Goal: Transaction & Acquisition: Purchase product/service

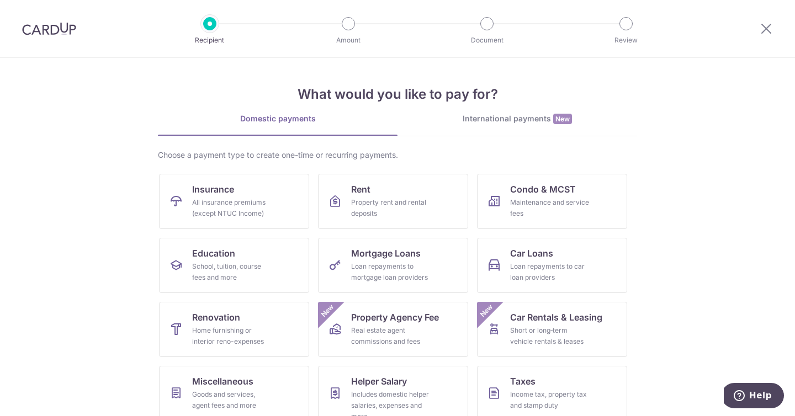
scroll to position [78, 0]
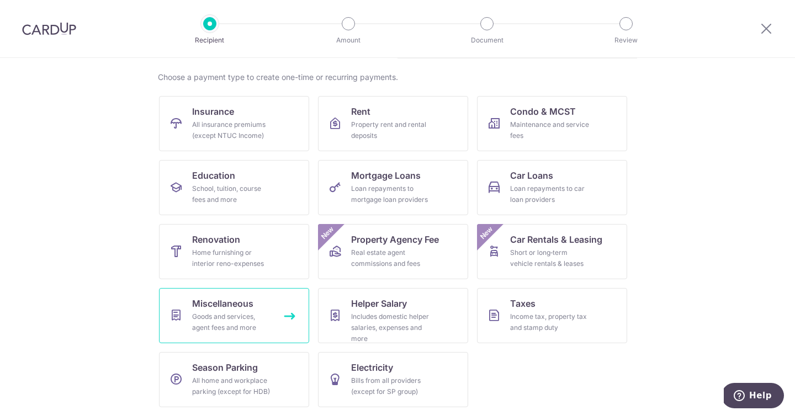
click at [234, 326] on div "Goods and services, agent fees and more" at bounding box center [231, 322] width 79 height 22
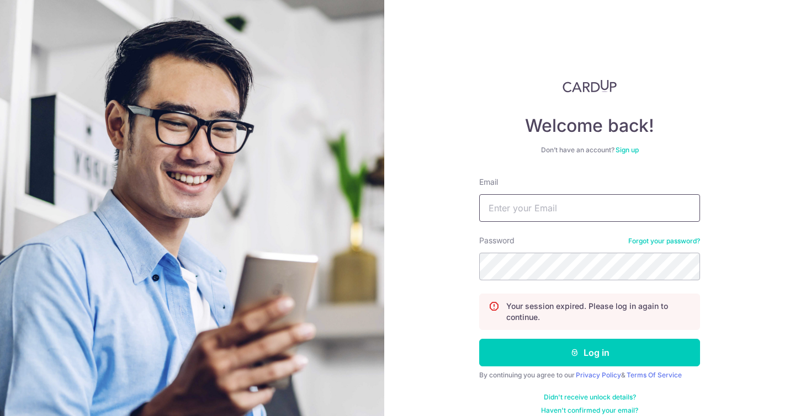
click at [536, 215] on input "Email" at bounding box center [589, 208] width 221 height 28
type input "ongzhixuan@gmail.com"
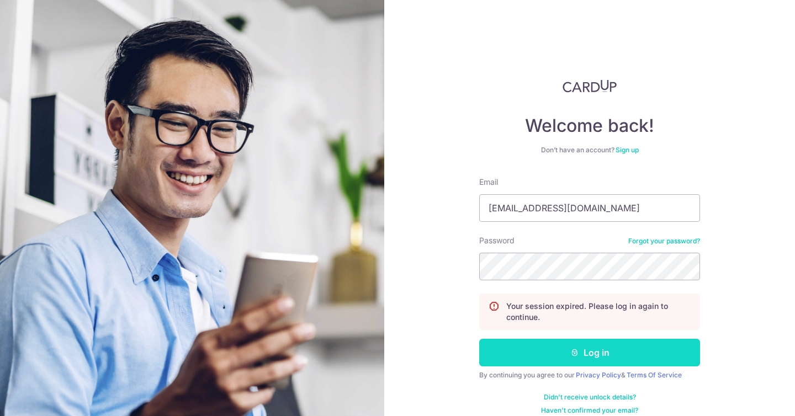
click at [592, 358] on button "Log in" at bounding box center [589, 353] width 221 height 28
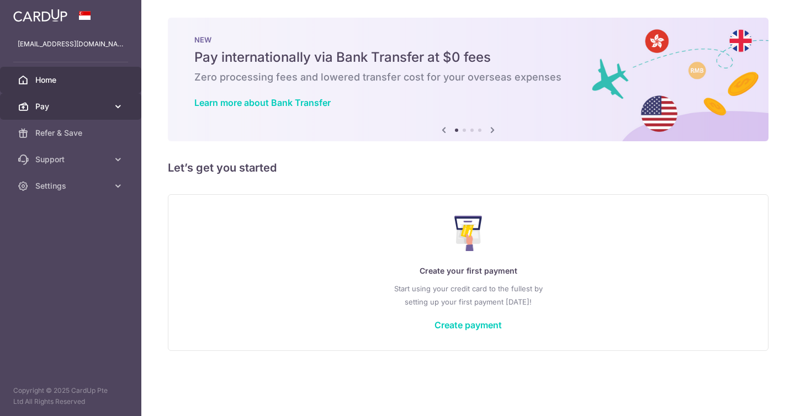
click at [85, 105] on span "Pay" at bounding box center [71, 106] width 73 height 11
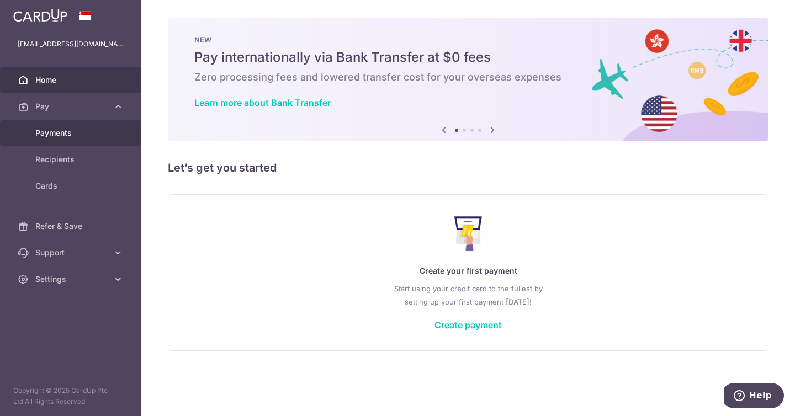
click at [72, 131] on span "Payments" at bounding box center [71, 132] width 73 height 11
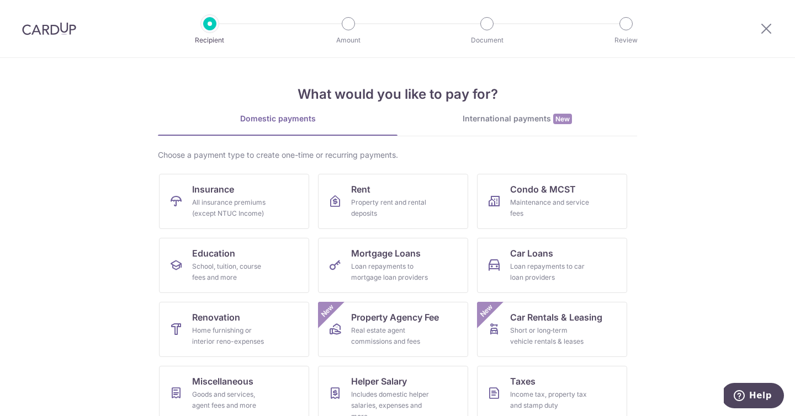
scroll to position [78, 0]
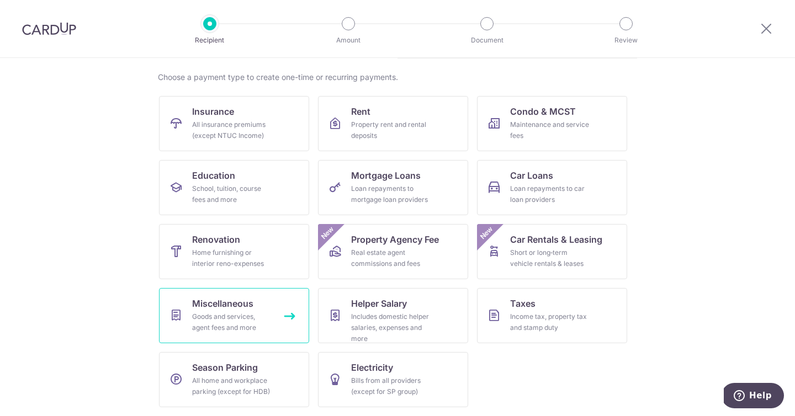
click at [243, 299] on span "Miscellaneous" at bounding box center [222, 303] width 61 height 13
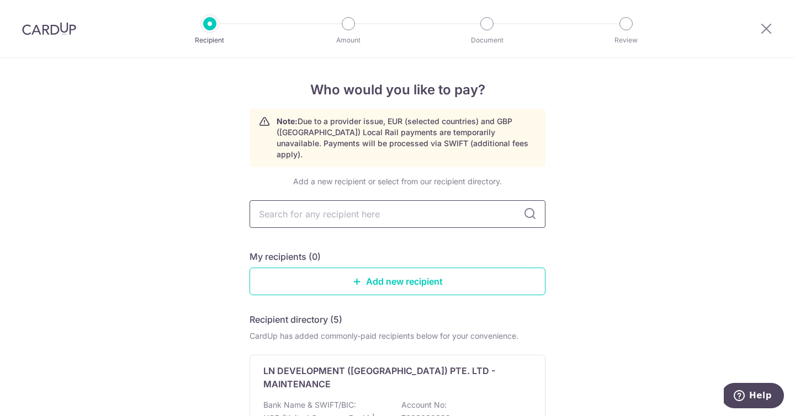
click at [432, 201] on input "text" at bounding box center [397, 214] width 296 height 28
click at [470, 270] on link "Add new recipient" at bounding box center [397, 282] width 296 height 28
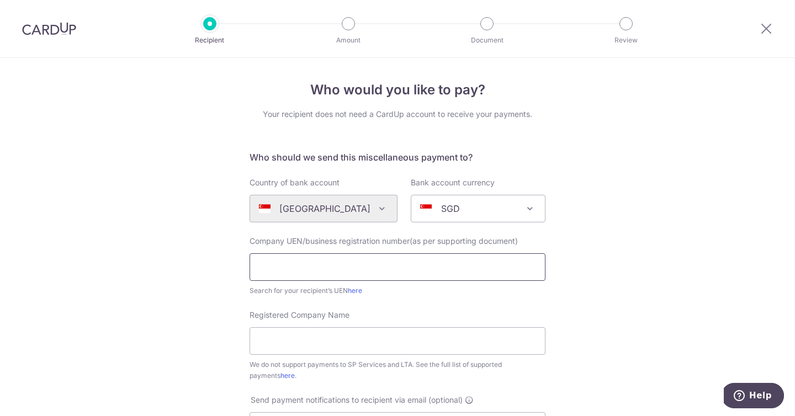
click at [434, 259] on input "text" at bounding box center [397, 267] width 296 height 28
type input "a"
click at [439, 260] on input "text" at bounding box center [397, 267] width 296 height 28
click at [358, 292] on link "here" at bounding box center [355, 290] width 14 height 8
click at [388, 270] on input "text" at bounding box center [397, 267] width 296 height 28
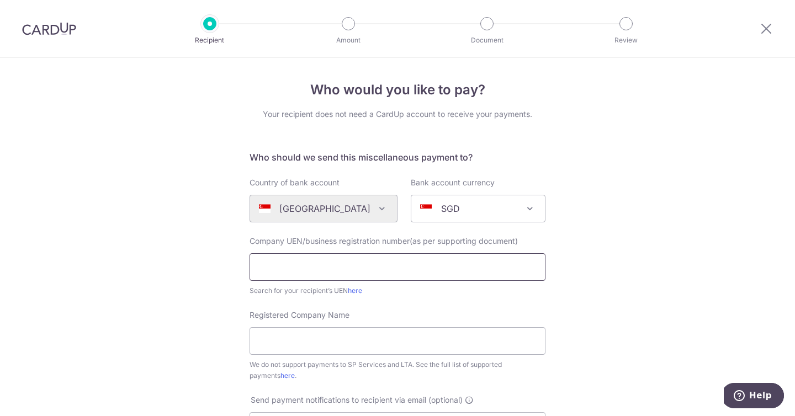
paste input "201310208H"
type input "201310208H"
click at [544, 290] on div "Search for your recipient’s UEN here" at bounding box center [397, 290] width 296 height 11
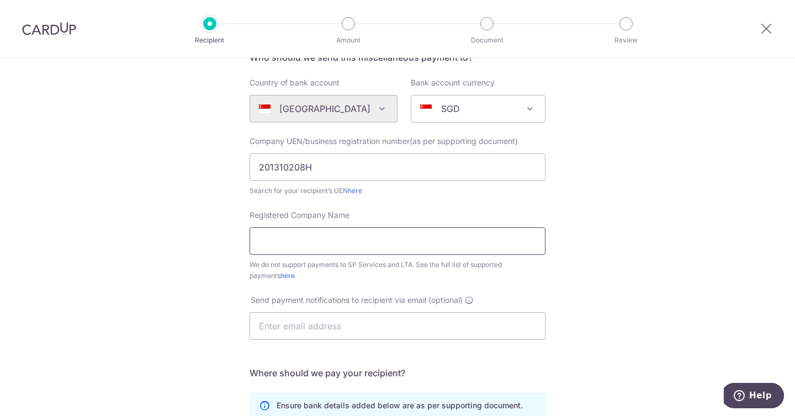
click at [446, 241] on input "Registered Company Name" at bounding box center [397, 241] width 296 height 28
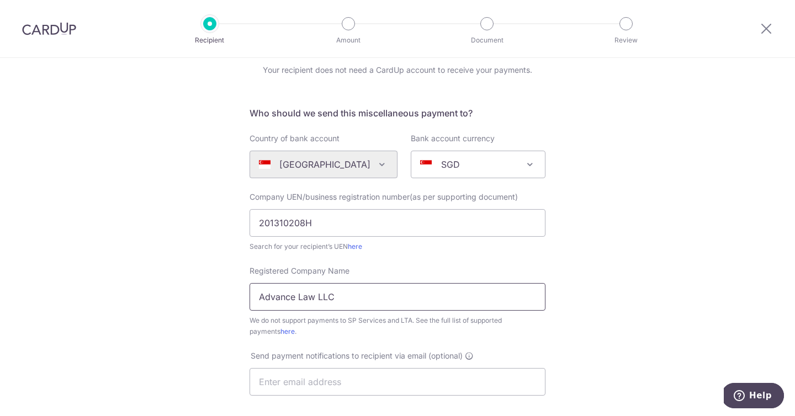
scroll to position [161, 0]
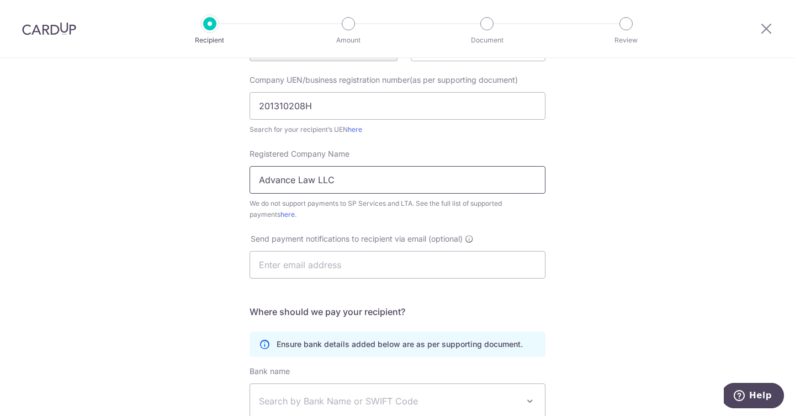
click at [264, 180] on input "Advance Law LLC" at bounding box center [397, 180] width 296 height 28
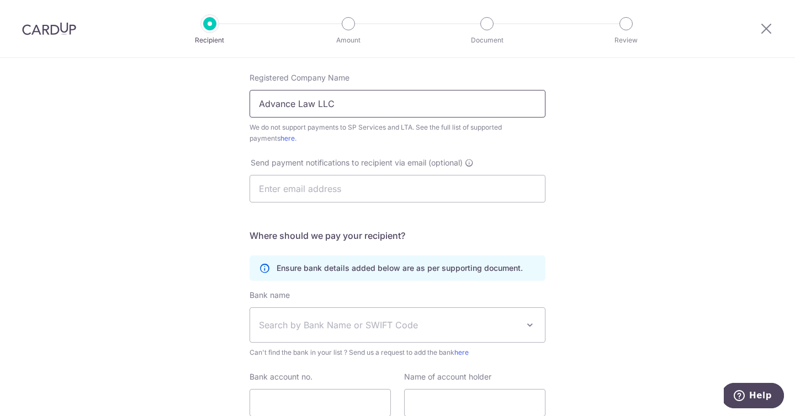
scroll to position [276, 0]
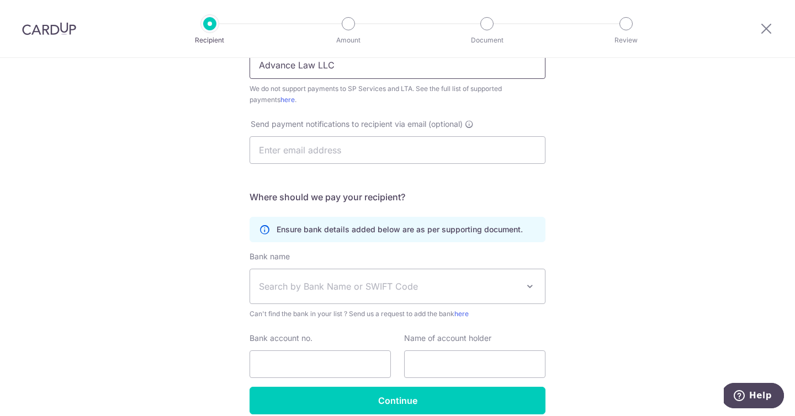
type input "Advance Law LLC"
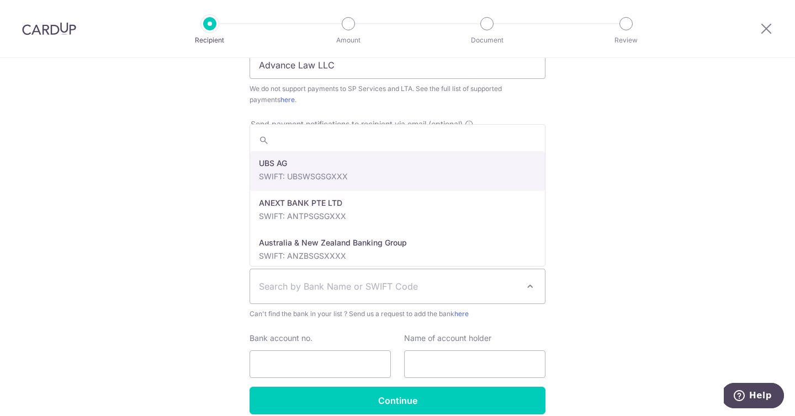
click at [476, 289] on span "Search by Bank Name or SWIFT Code" at bounding box center [388, 286] width 259 height 13
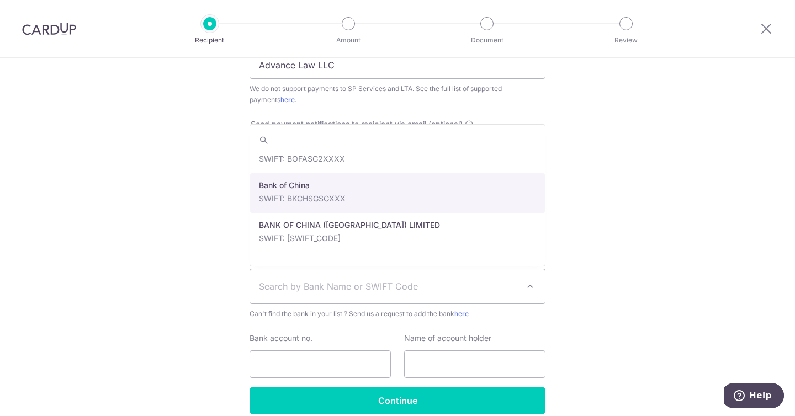
scroll to position [178, 0]
click at [670, 215] on div "Who would you like to pay? Your recipient does not need a CardUp account to rec…" at bounding box center [397, 124] width 795 height 684
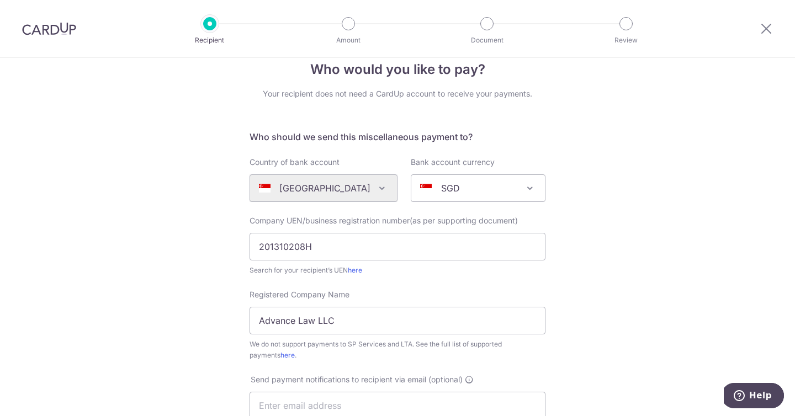
scroll to position [0, 0]
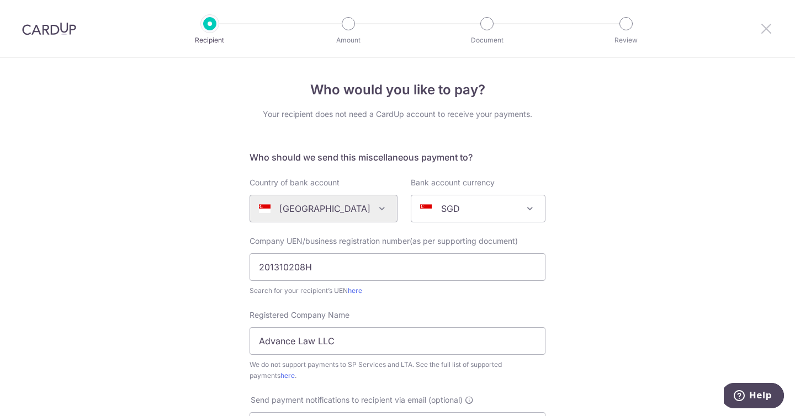
click at [762, 24] on icon at bounding box center [765, 29] width 13 height 14
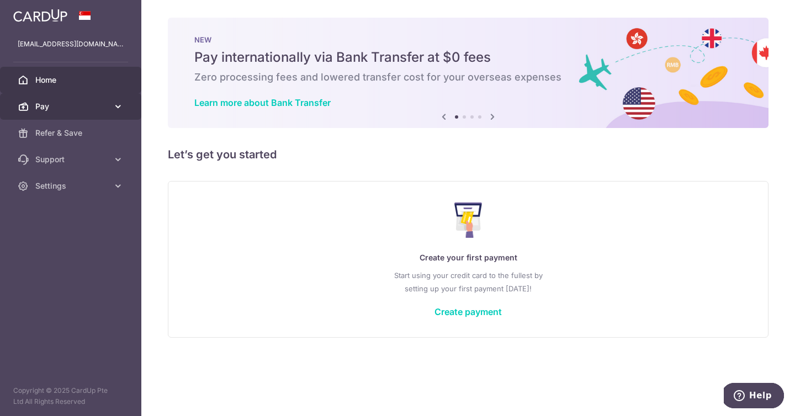
click at [28, 104] on icon at bounding box center [23, 106] width 11 height 11
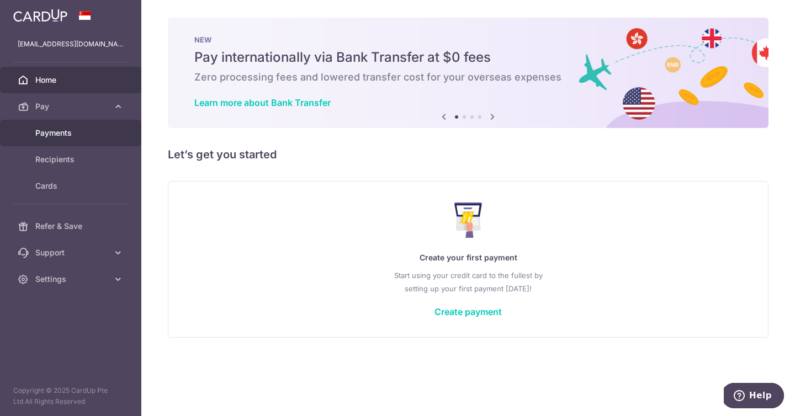
click at [47, 132] on span "Payments" at bounding box center [71, 132] width 73 height 11
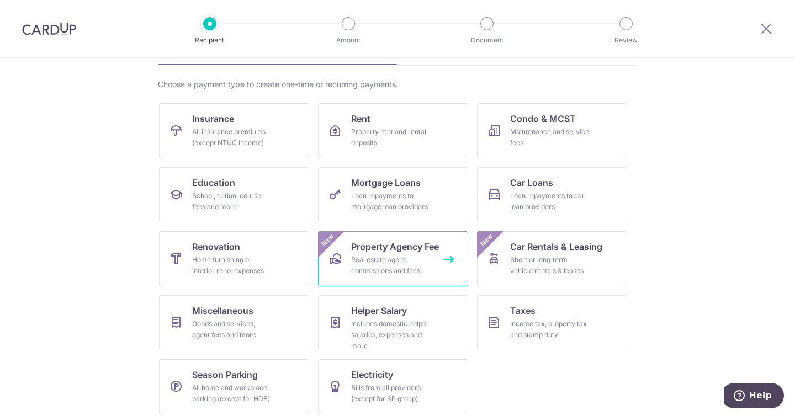
scroll to position [78, 0]
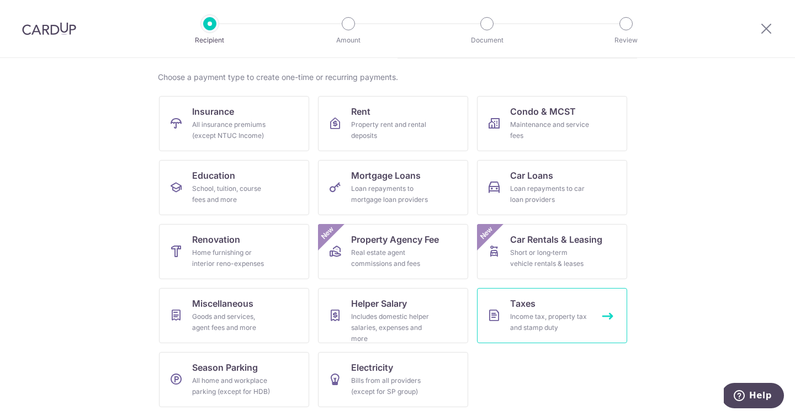
click at [566, 299] on link "Taxes Income tax, property tax and stamp duty" at bounding box center [552, 315] width 150 height 55
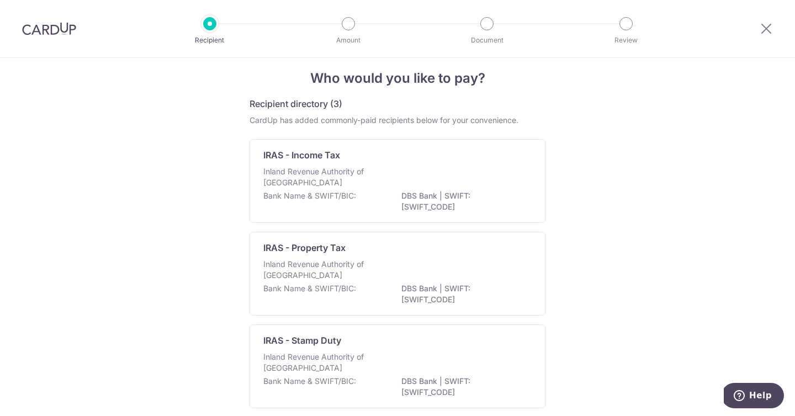
scroll to position [65, 0]
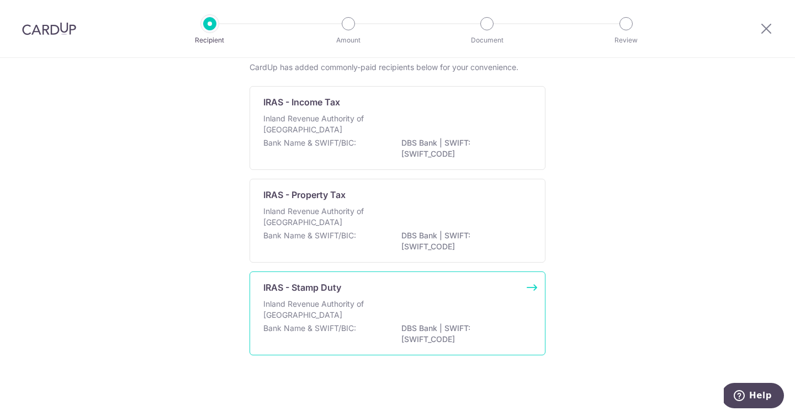
click at [419, 282] on div "IRAS - Stamp Duty" at bounding box center [390, 287] width 255 height 13
